Goal: Information Seeking & Learning: Learn about a topic

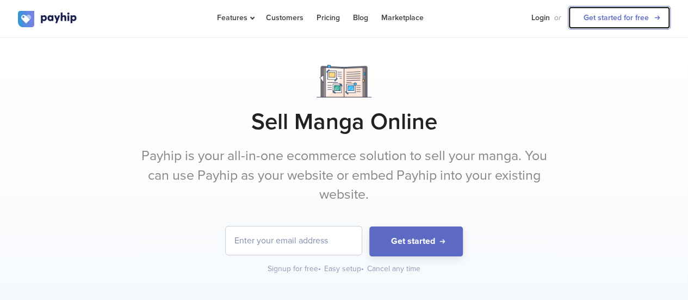
click at [587, 14] on link "Get started for free" at bounding box center [619, 17] width 103 height 23
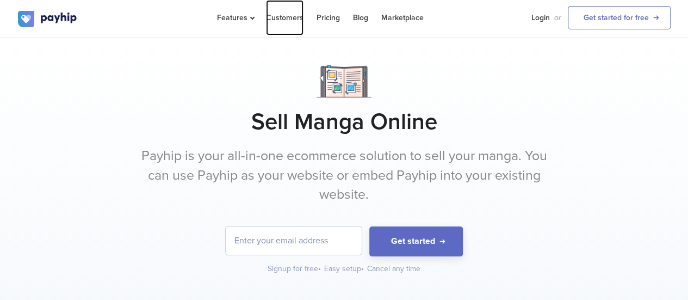
click at [287, 24] on link "Customers" at bounding box center [285, 17] width 38 height 35
click at [320, 13] on link "Pricing" at bounding box center [328, 17] width 23 height 35
